Goal: Check status: Check status

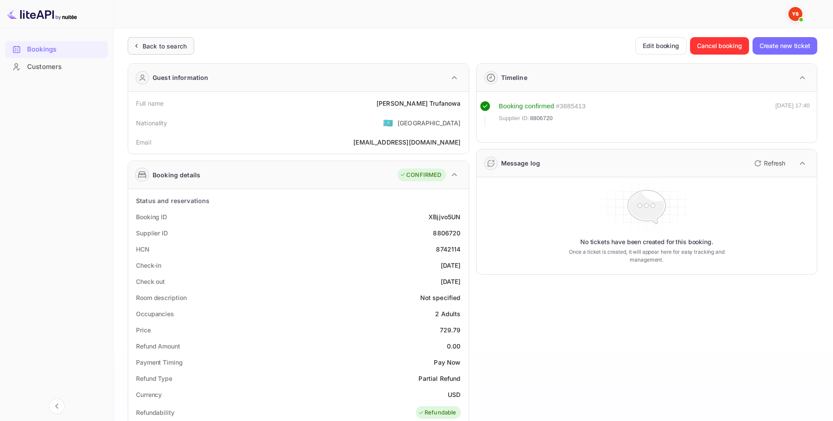
click at [169, 45] on div "Back to search" at bounding box center [164, 46] width 44 height 9
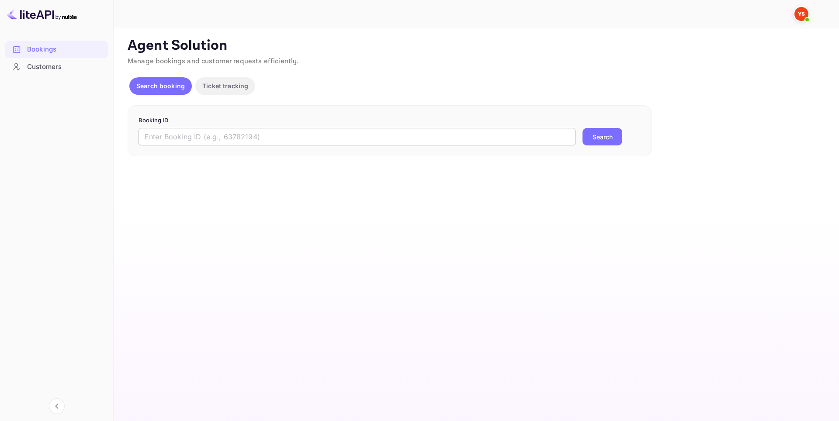
click at [239, 135] on input "text" at bounding box center [357, 136] width 437 height 17
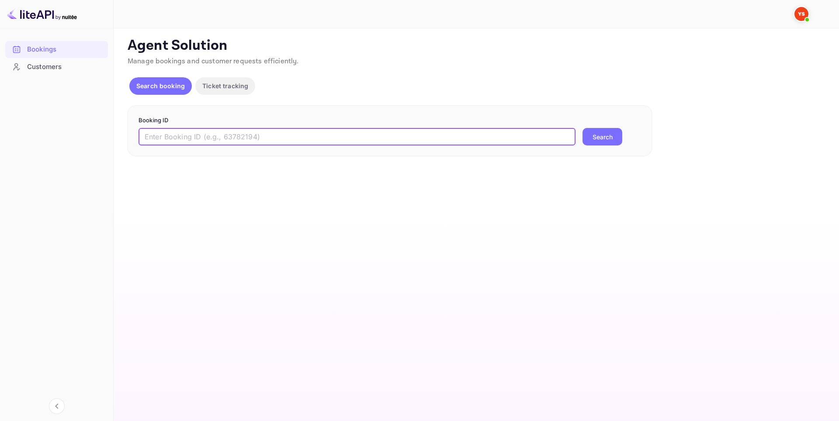
paste input "9207199"
type input "9207199"
click at [617, 137] on button "Search" at bounding box center [603, 136] width 40 height 17
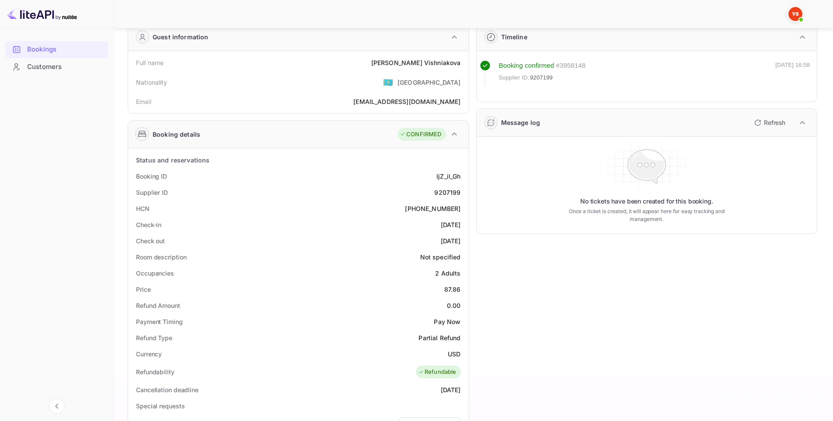
scroll to position [44, 0]
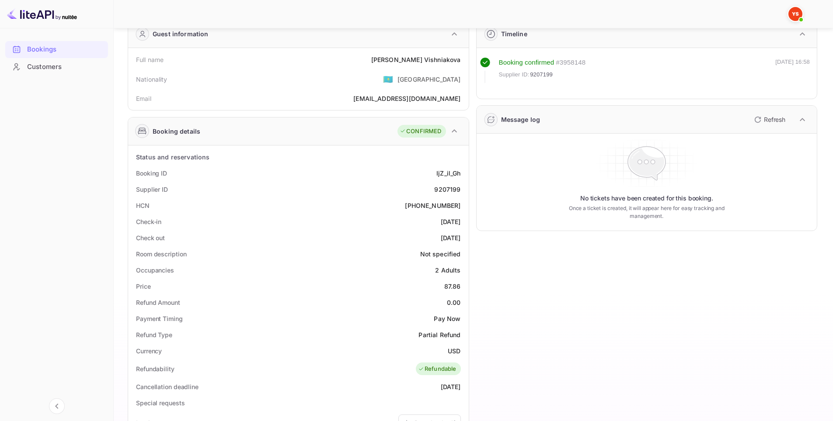
click at [346, 196] on div "Supplier ID 9207199" at bounding box center [298, 189] width 333 height 16
drag, startPoint x: 414, startPoint y: 206, endPoint x: 461, endPoint y: 204, distance: 46.8
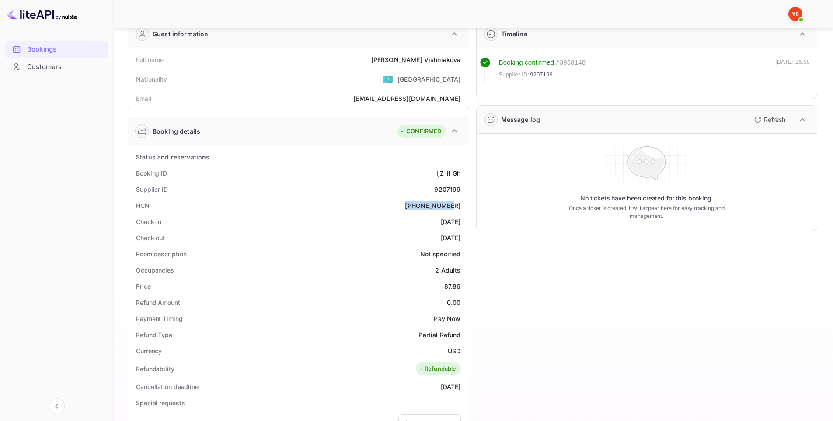
click at [461, 204] on div "HCN [PHONE_NUMBER]" at bounding box center [298, 206] width 333 height 16
copy div "[PHONE_NUMBER]"
click at [391, 272] on div "Occupancies 2 Adults" at bounding box center [298, 270] width 333 height 16
drag, startPoint x: 366, startPoint y: 216, endPoint x: 406, endPoint y: 224, distance: 40.5
click at [366, 216] on div "Check-in [DATE]" at bounding box center [298, 222] width 333 height 16
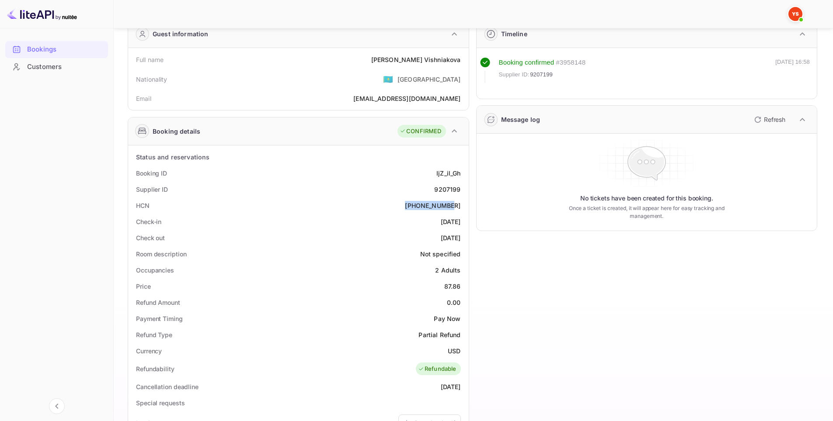
drag, startPoint x: 415, startPoint y: 203, endPoint x: 460, endPoint y: 206, distance: 45.6
click at [460, 206] on div "HCN [PHONE_NUMBER]" at bounding box center [298, 206] width 333 height 16
copy div "[PHONE_NUMBER]"
click at [361, 313] on div "Payment Timing Pay Now" at bounding box center [298, 319] width 333 height 16
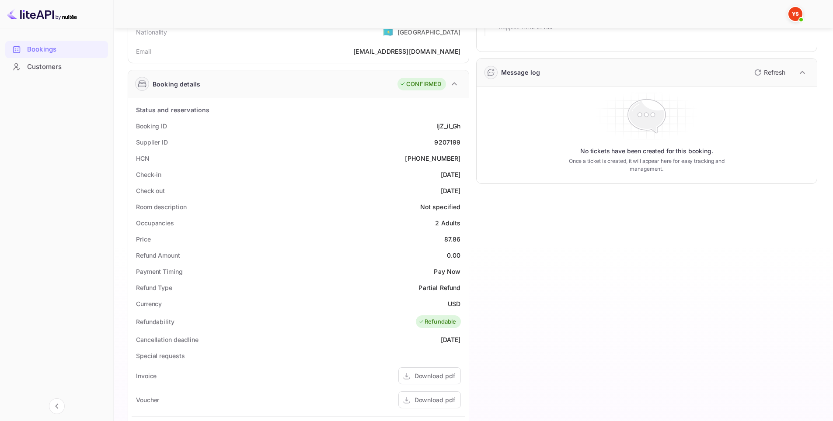
scroll to position [87, 0]
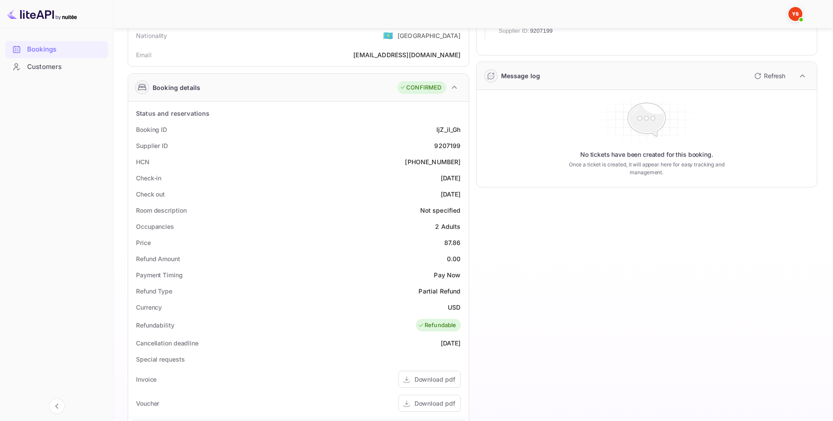
click at [349, 278] on div "Payment Timing Pay Now" at bounding box center [298, 275] width 333 height 16
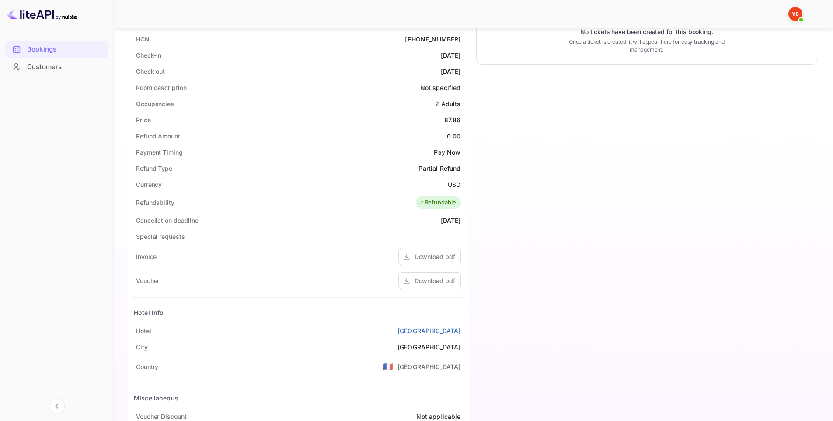
scroll to position [219, 0]
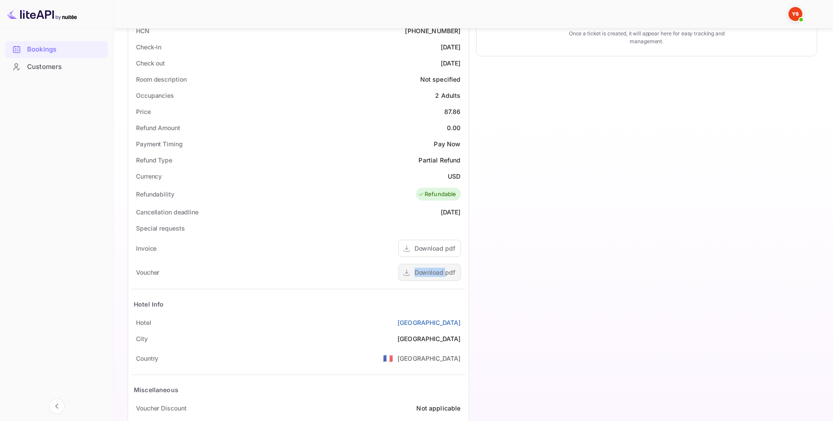
click at [441, 275] on div "Download pdf" at bounding box center [434, 272] width 41 height 9
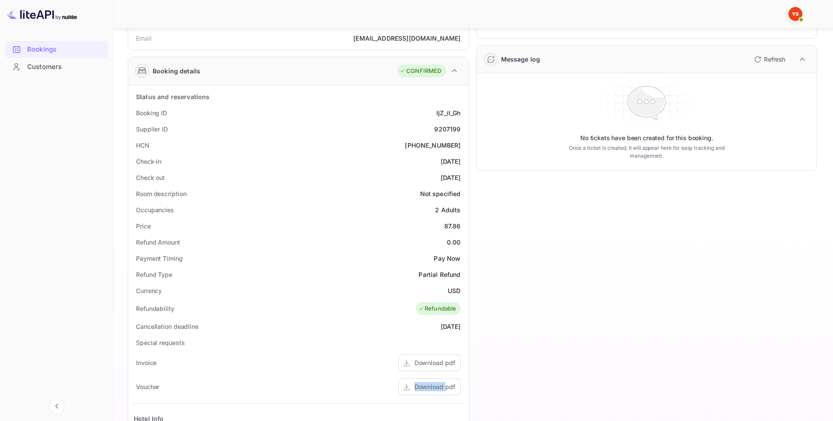
scroll to position [87, 0]
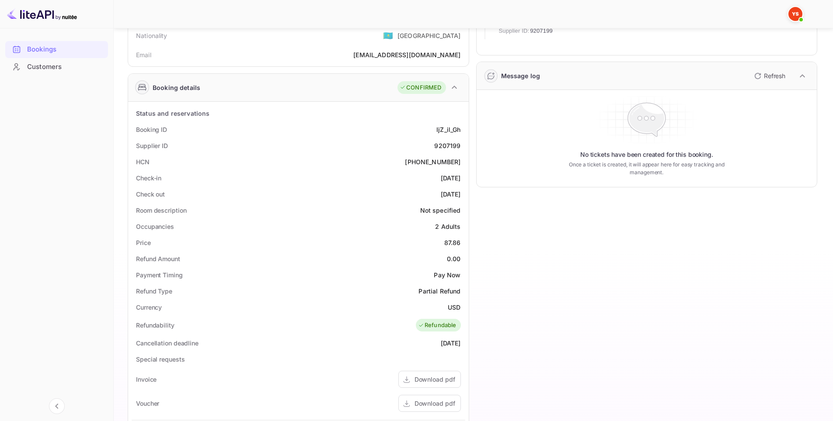
click at [512, 208] on div "Timeline Booking confirmed # 3958148 Supplier ID: 9207199 [DATE] 16:58 Message …" at bounding box center [643, 279] width 348 height 621
click at [533, 265] on div "Timeline Booking confirmed # 3958148 Supplier ID: 9207199 [DATE] 16:58 Message …" at bounding box center [643, 279] width 348 height 621
click at [527, 260] on div "Timeline Booking confirmed # 3958148 Supplier ID: 9207199 [DATE] 16:58 Message …" at bounding box center [643, 279] width 348 height 621
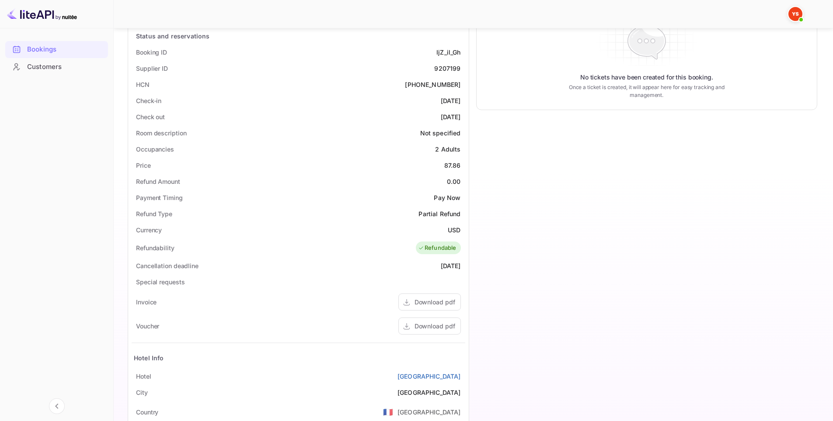
scroll to position [175, 0]
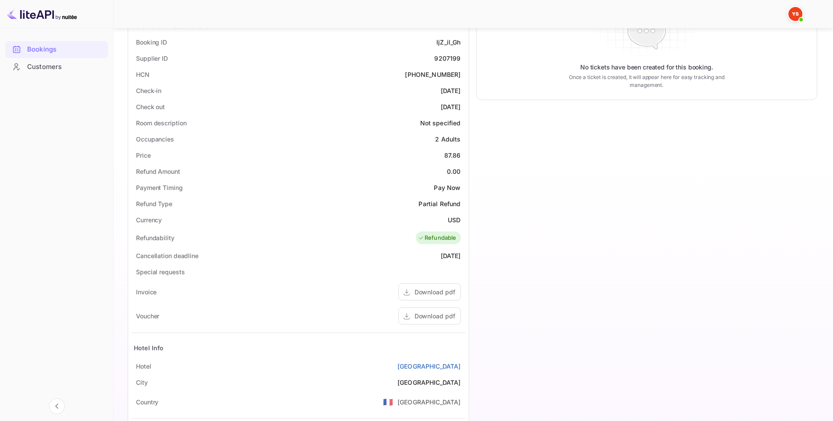
click at [379, 160] on div "Price 87.86" at bounding box center [298, 155] width 333 height 16
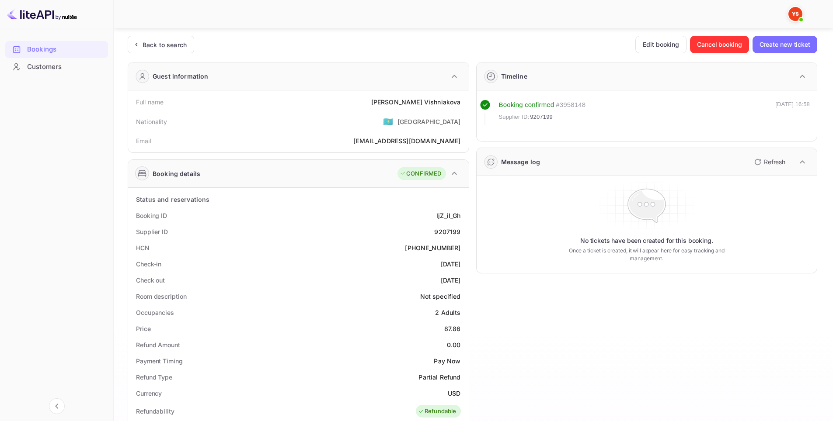
scroll to position [0, 0]
click at [379, 290] on div "Room description Not specified" at bounding box center [298, 298] width 333 height 16
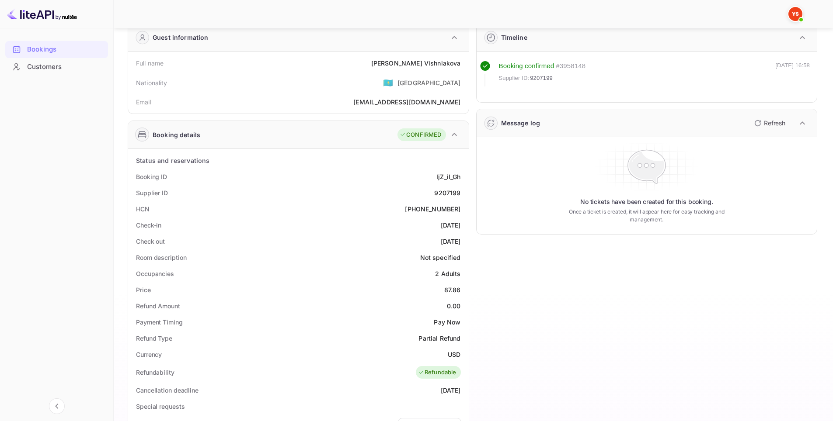
scroll to position [44, 0]
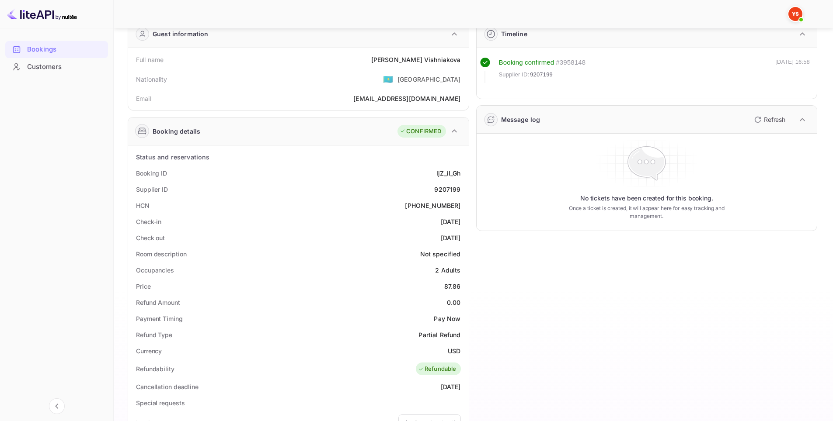
click at [354, 267] on div "Occupancies 2 Adults" at bounding box center [298, 270] width 333 height 16
